Goal: Task Accomplishment & Management: Manage account settings

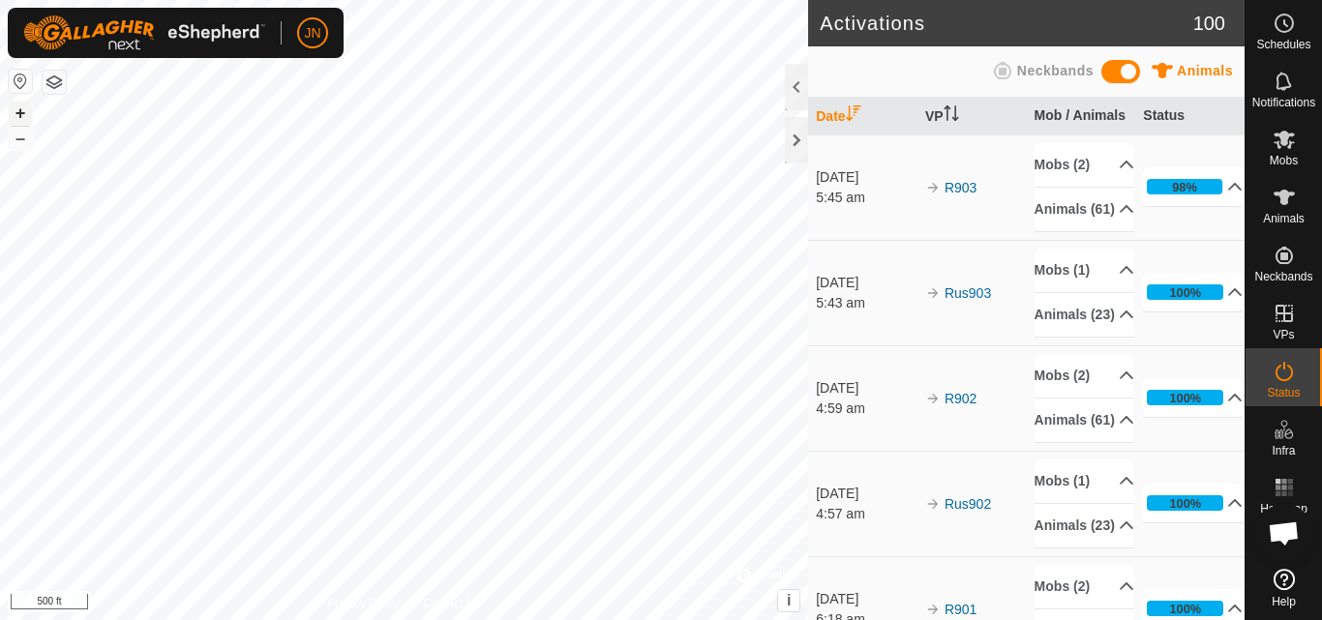
click at [17, 107] on button "+" at bounding box center [20, 113] width 23 height 23
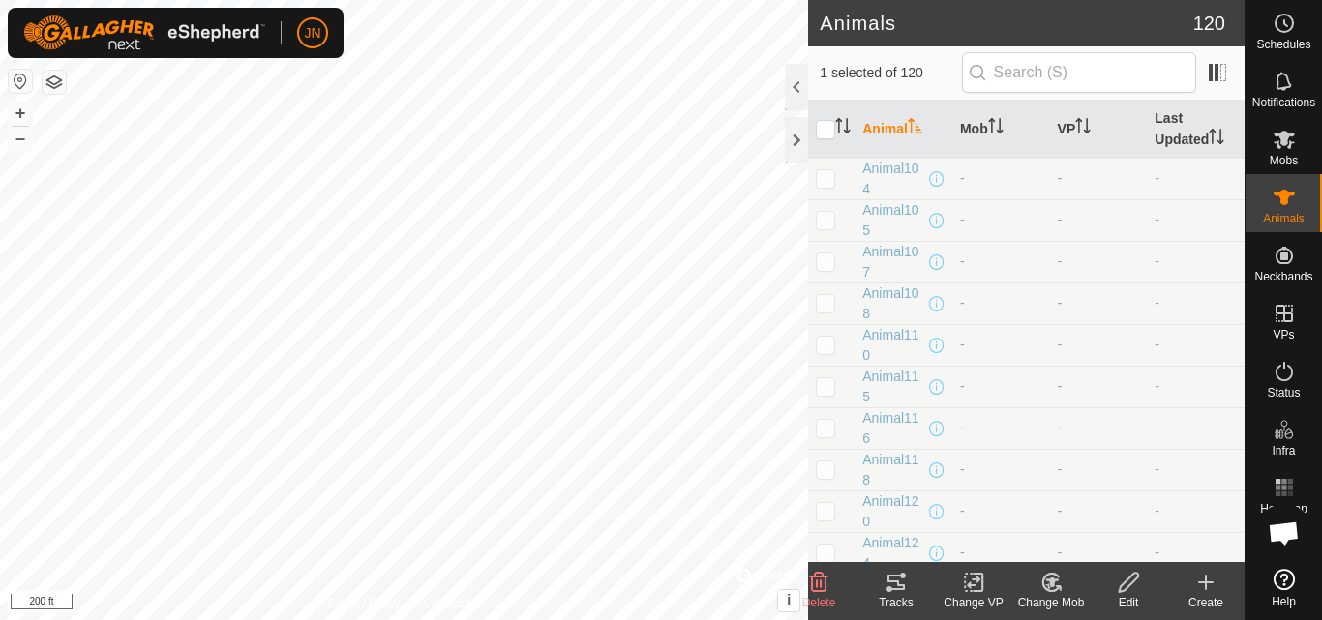
click at [898, 582] on icon at bounding box center [896, 582] width 17 height 15
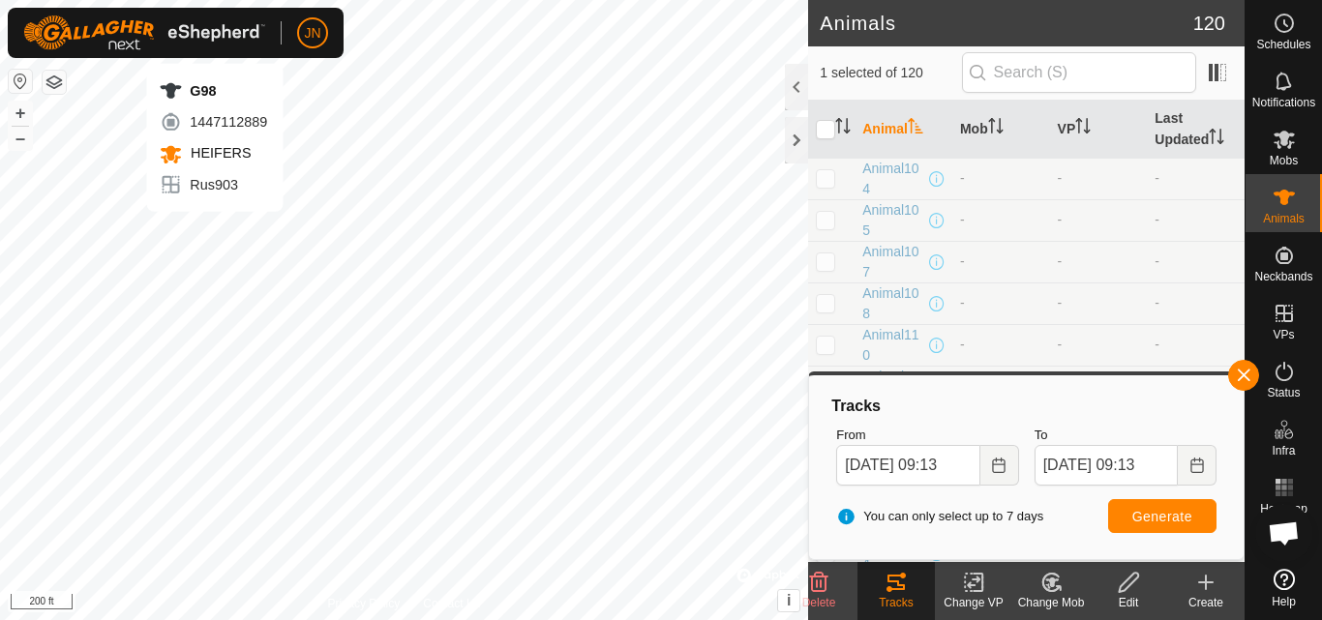
checkbox input "false"
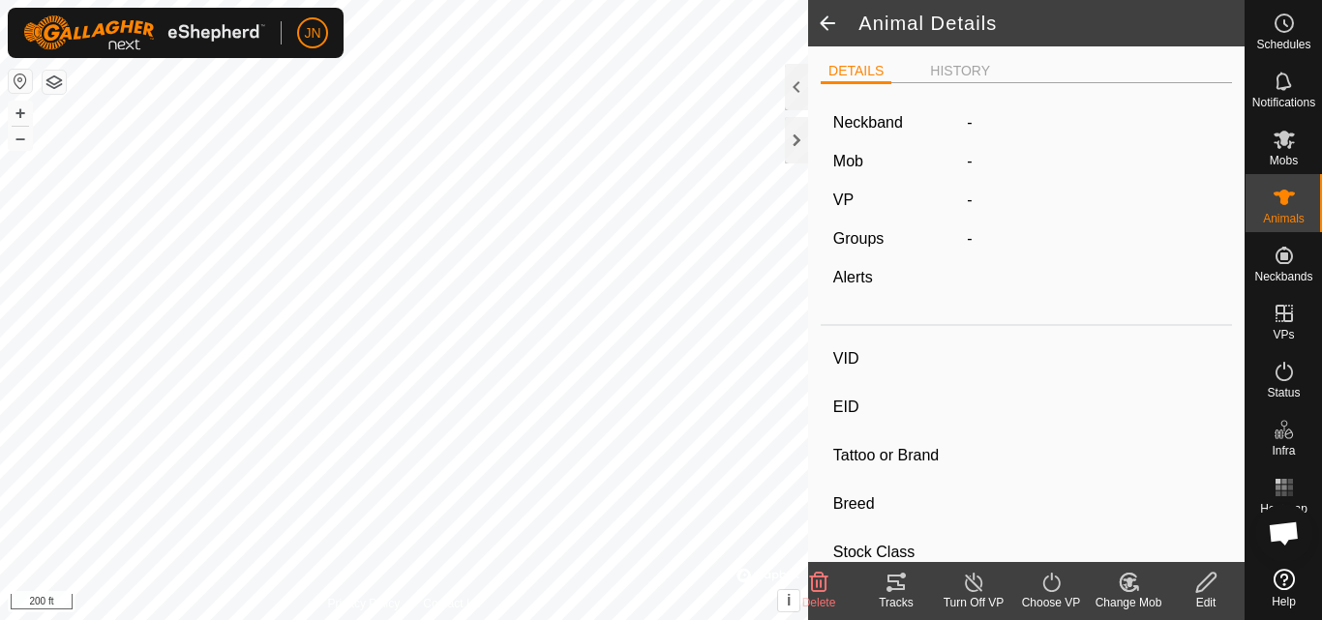
type input "G98"
type input "-"
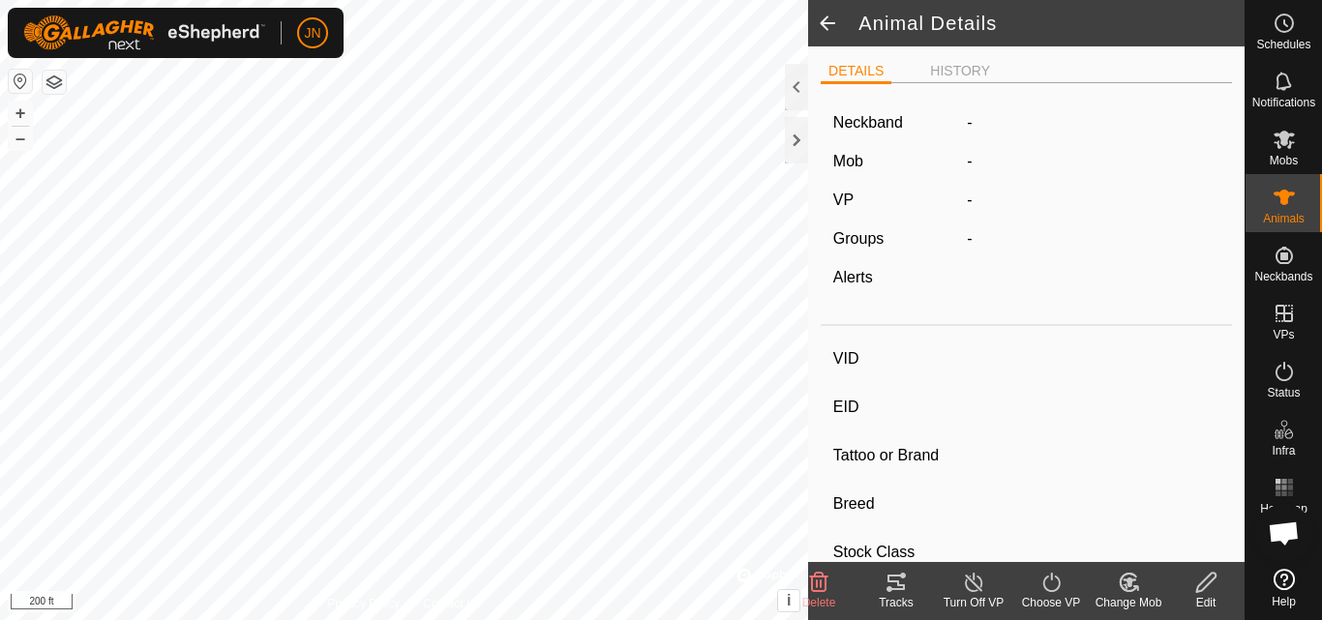
type input "0 kg"
type input "-"
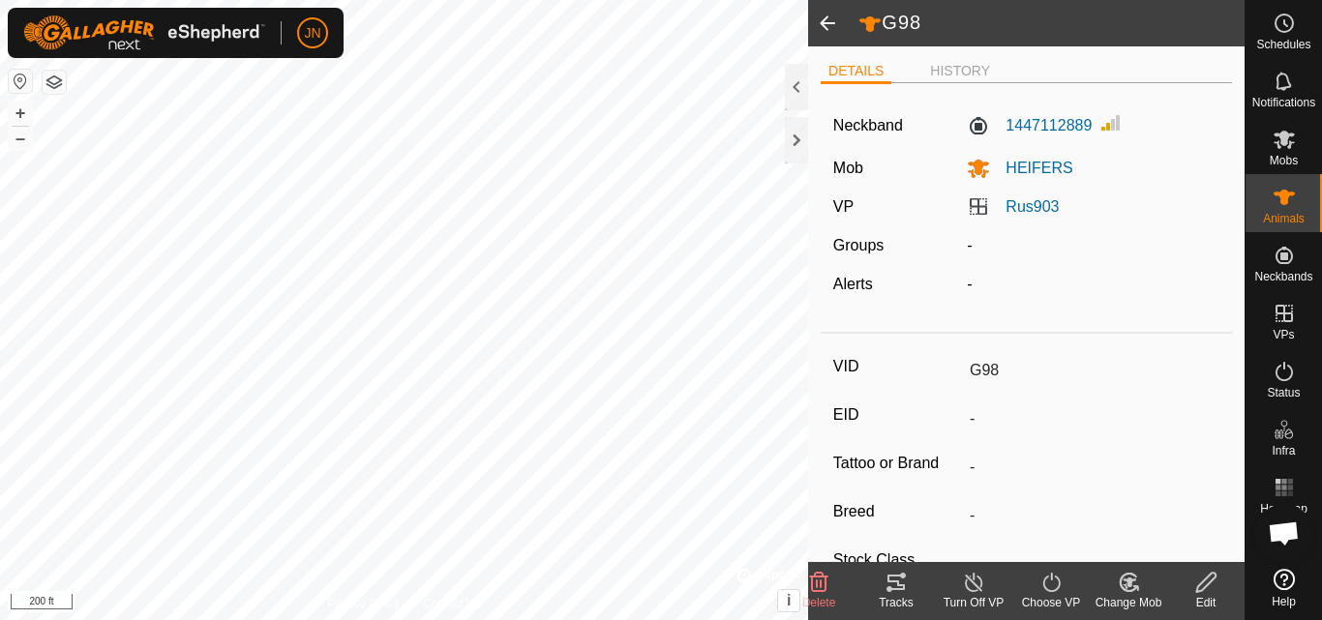
click at [897, 586] on icon at bounding box center [896, 582] width 17 height 15
